Goal: Check status: Check status

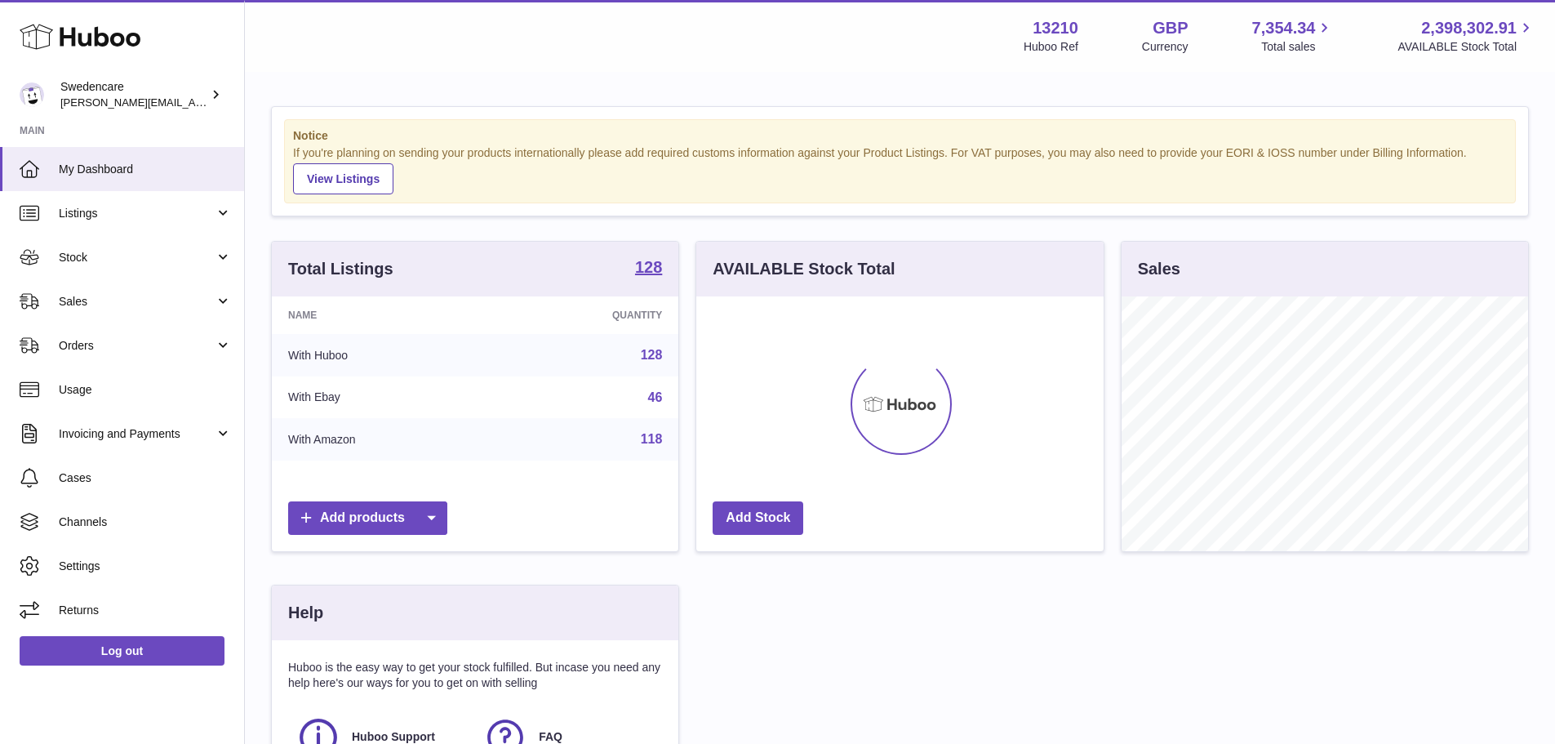
scroll to position [255, 407]
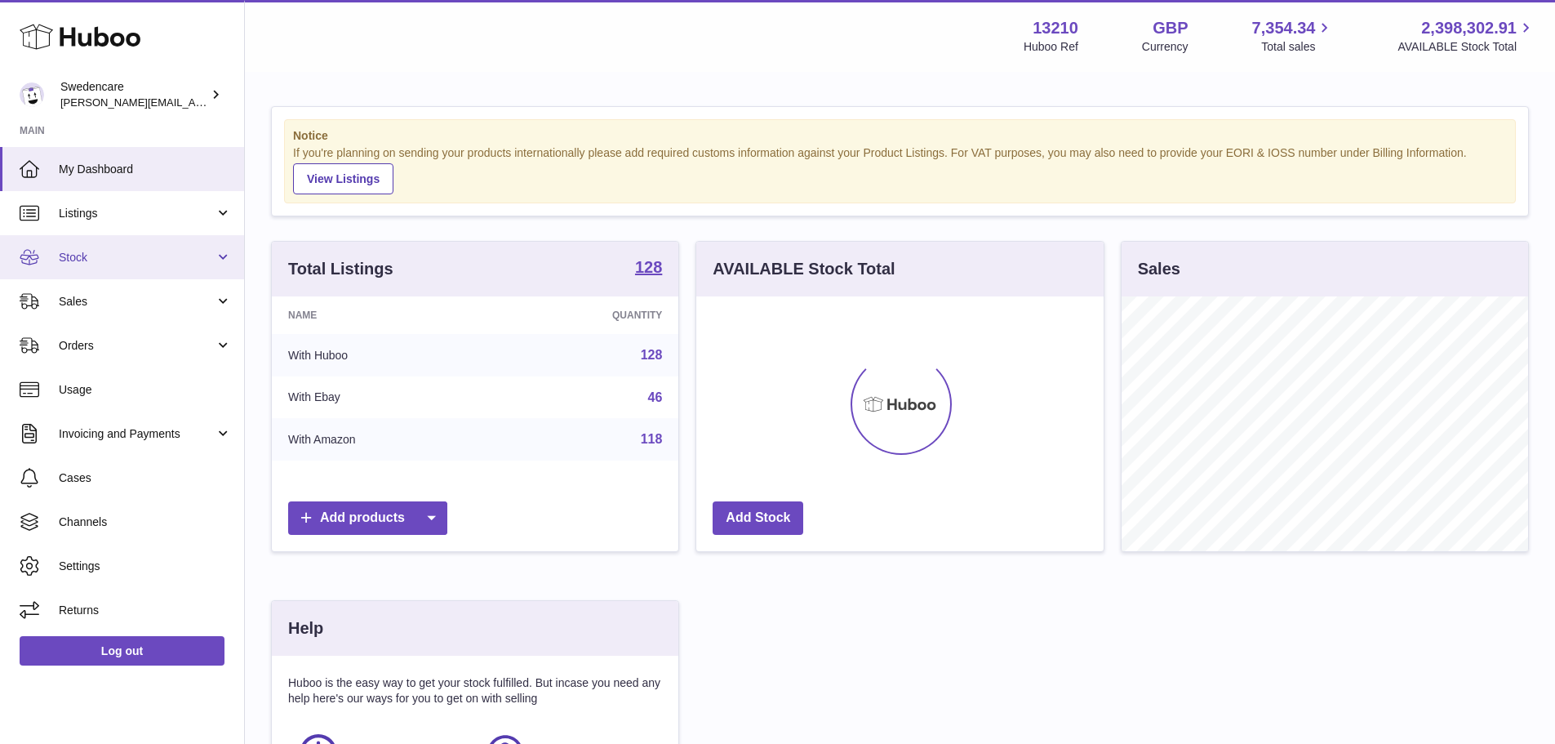
click at [119, 269] on link "Stock" at bounding box center [122, 257] width 244 height 44
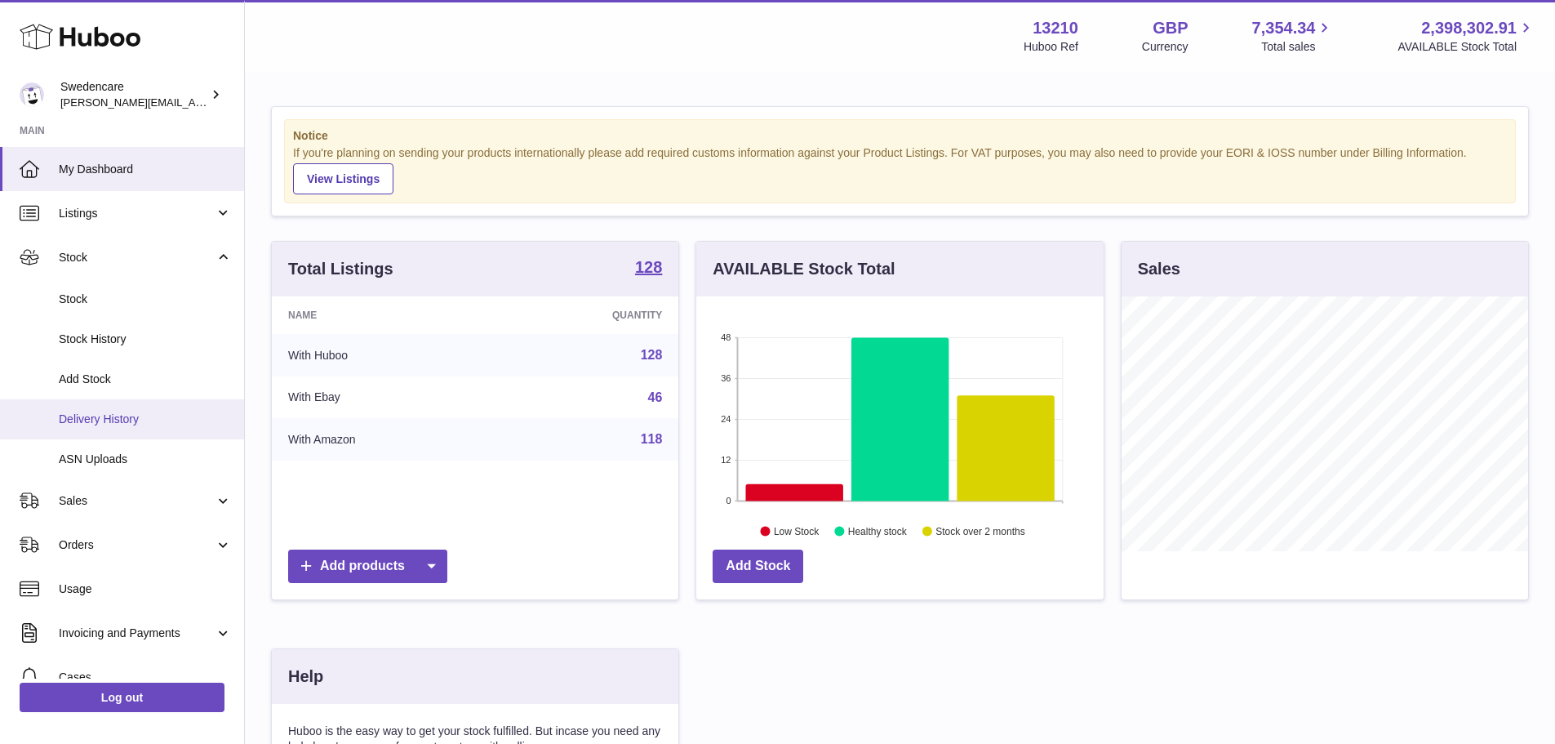
click at [112, 419] on span "Delivery History" at bounding box center [145, 420] width 173 height 16
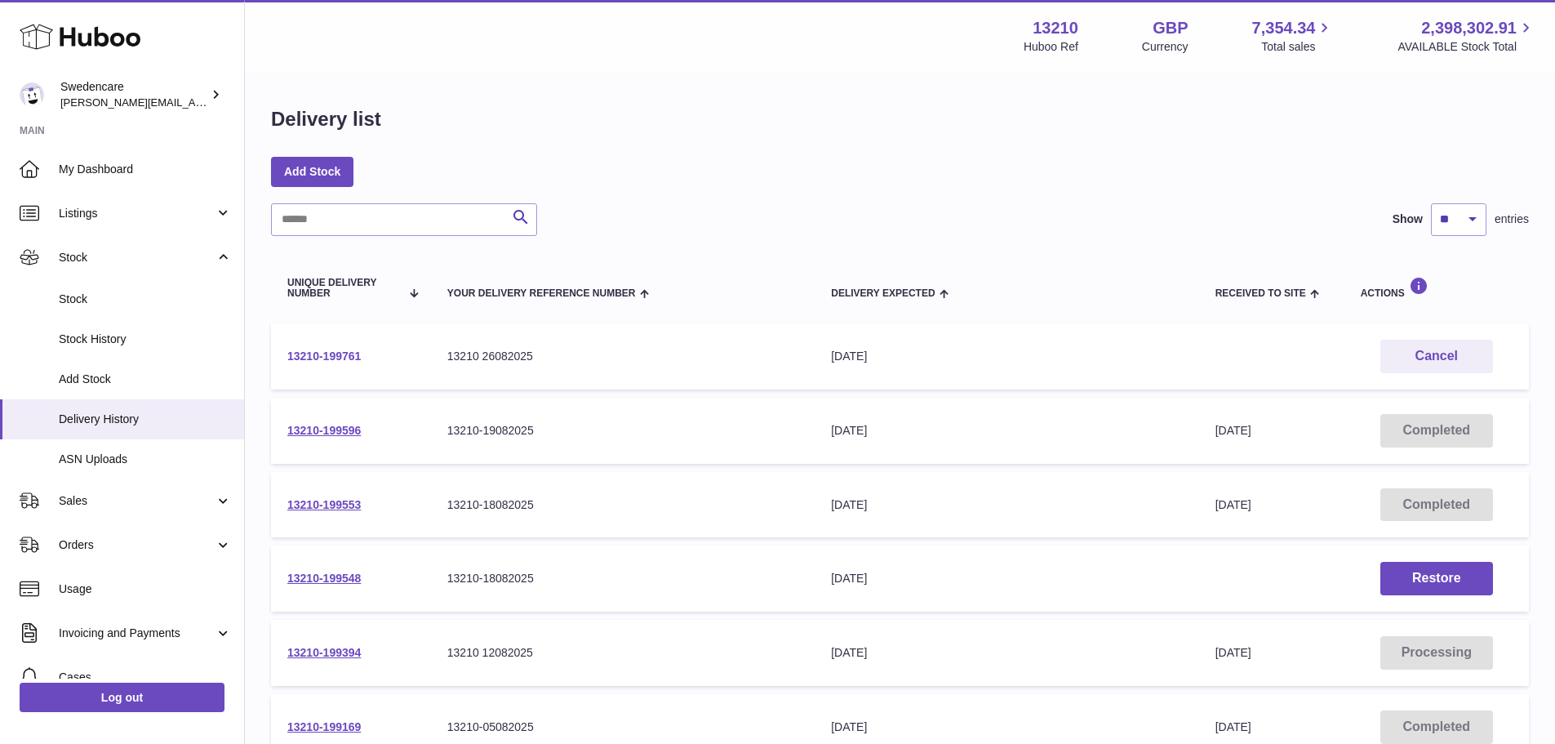
click at [324, 355] on link "13210-199761" at bounding box center [323, 355] width 73 height 13
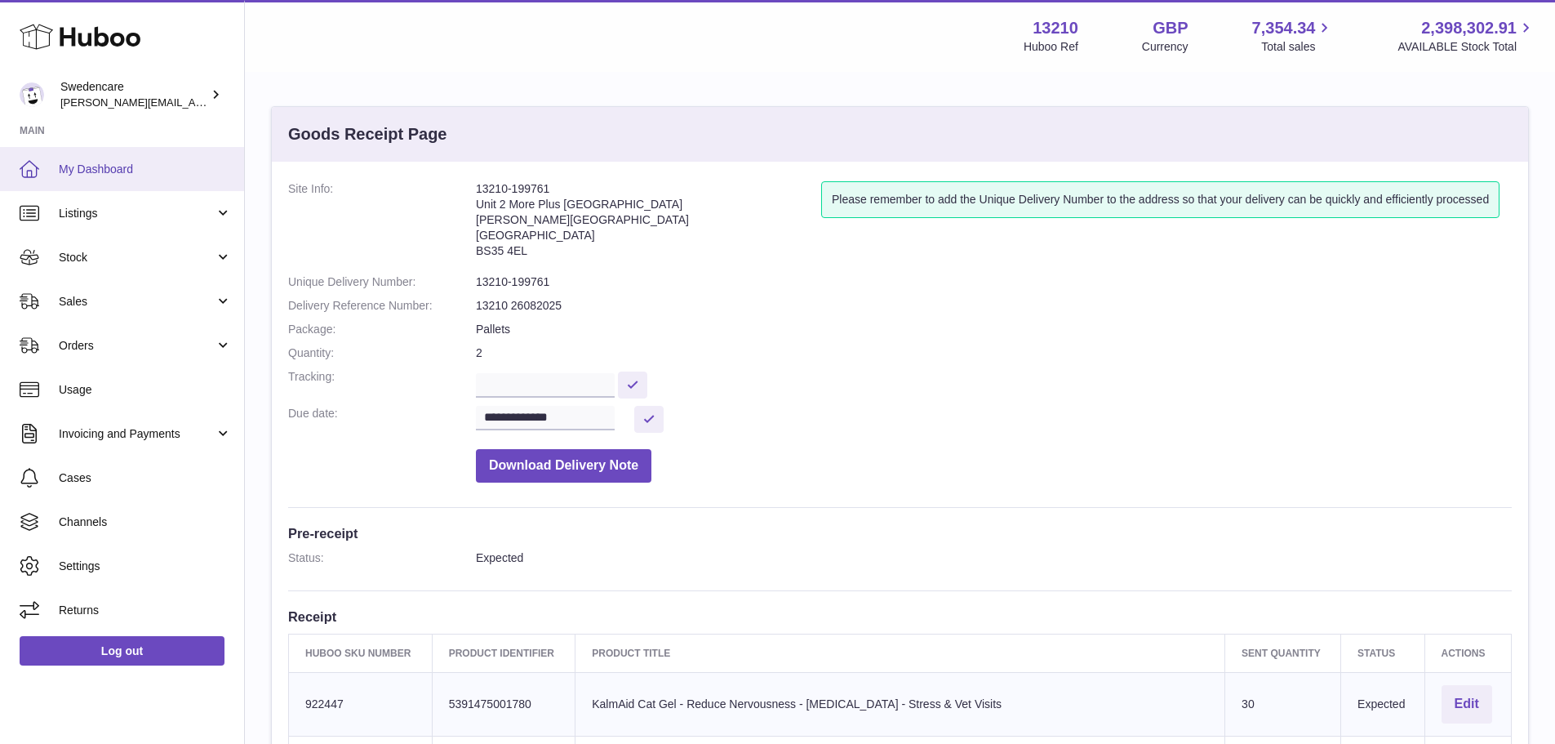
click at [91, 179] on link "My Dashboard" at bounding box center [122, 169] width 244 height 44
